Goal: Task Accomplishment & Management: Use online tool/utility

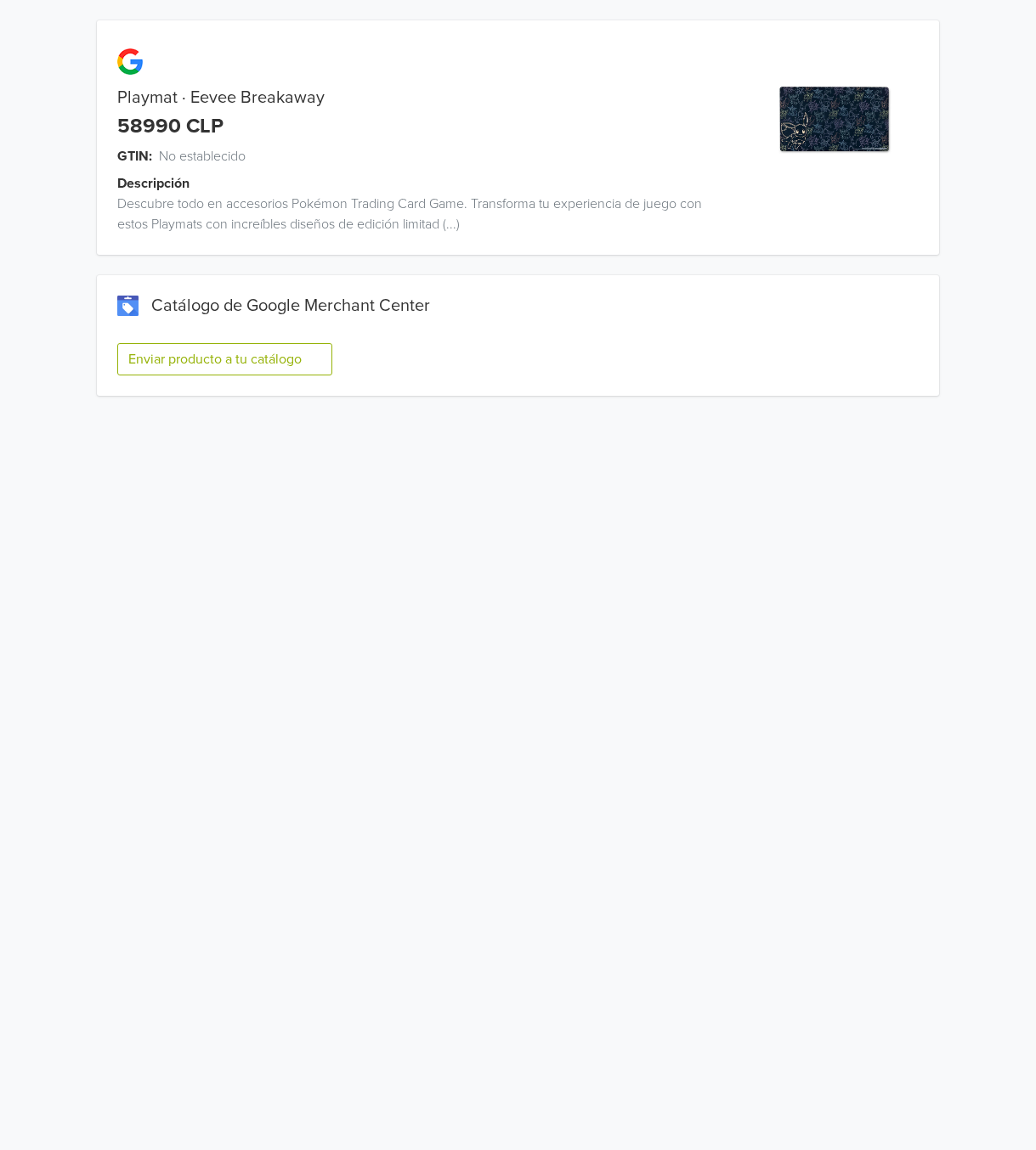
click at [187, 368] on button "Enviar producto a tu catálogo" at bounding box center [224, 358] width 215 height 32
click at [260, 362] on button "Enviar producto a tu catálogo" at bounding box center [224, 358] width 215 height 32
